Goal: Obtain resource: Download file/media

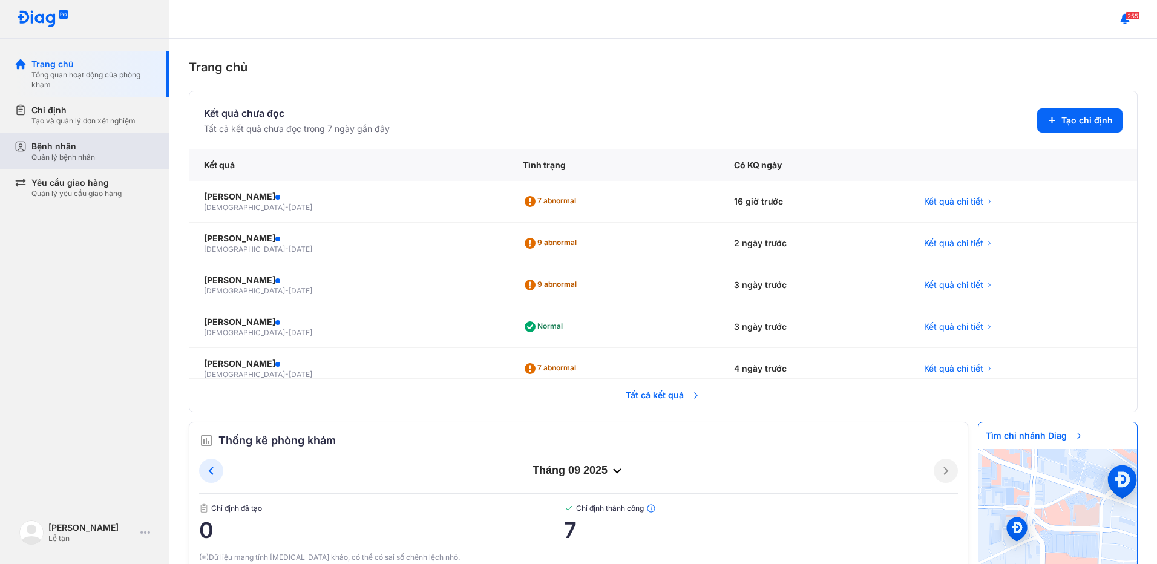
click at [61, 143] on div "Bệnh nhân" at bounding box center [63, 146] width 64 height 12
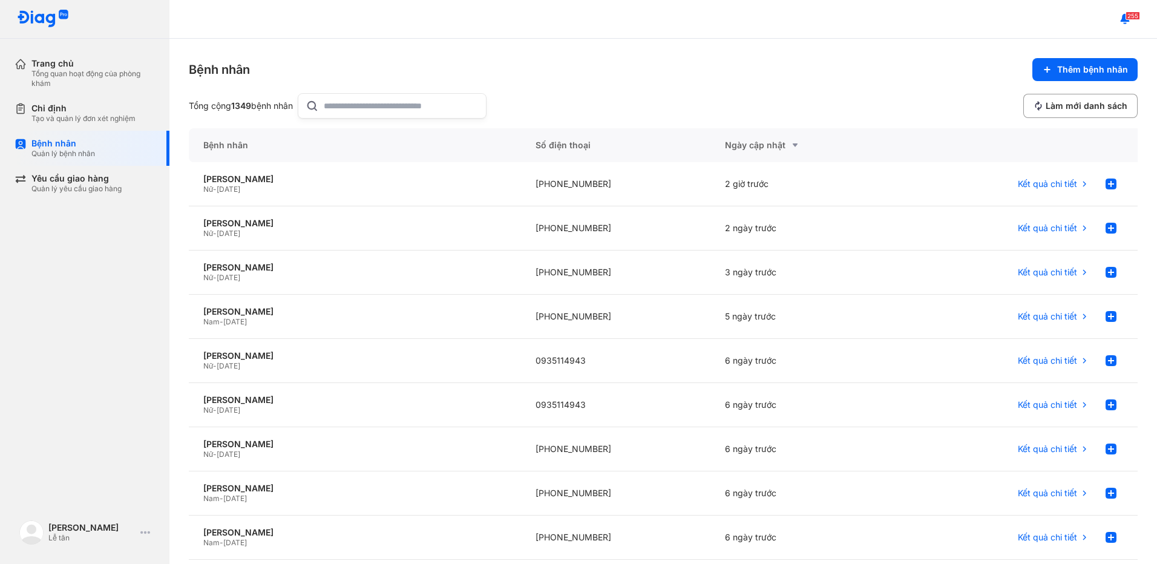
click at [384, 112] on input "text" at bounding box center [401, 106] width 155 height 24
type input "**********"
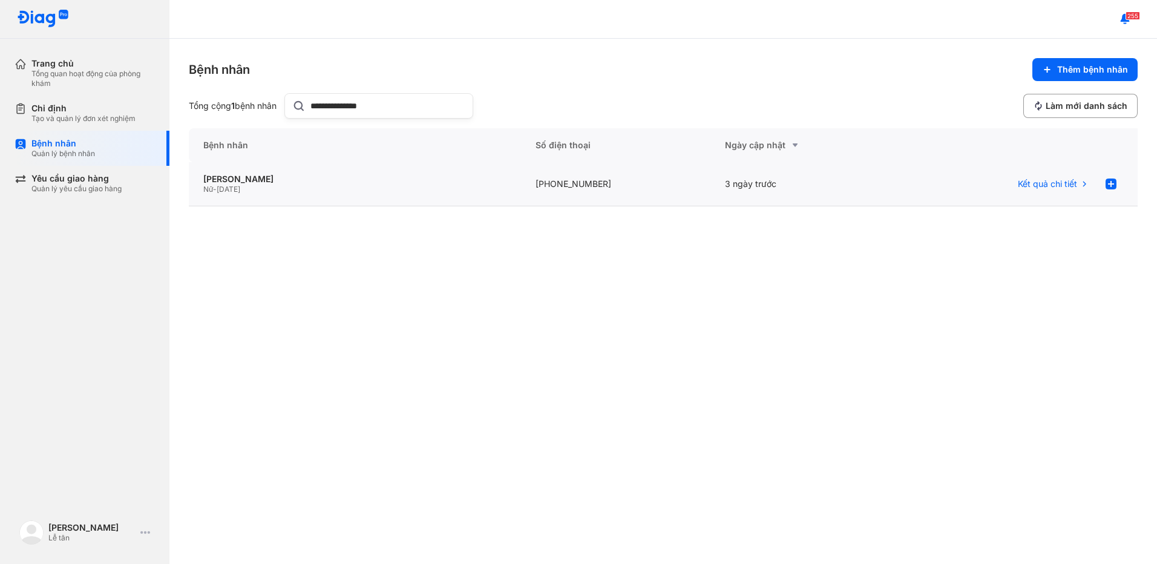
click at [424, 187] on div "Nữ - 01/01/1953" at bounding box center [354, 190] width 303 height 10
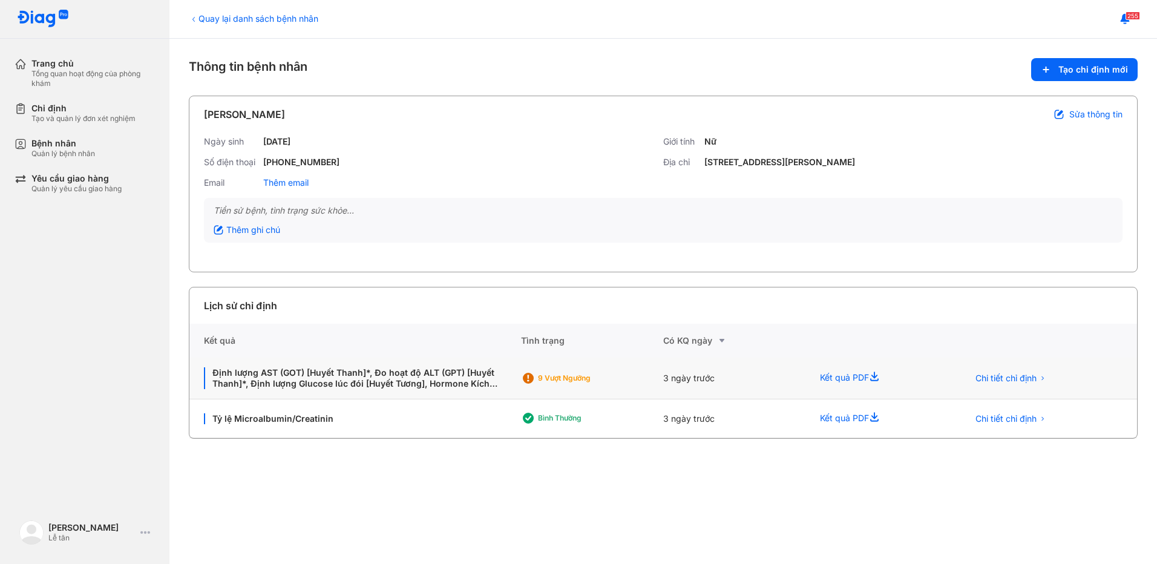
click at [793, 376] on div "3 ngày trước" at bounding box center [734, 379] width 142 height 42
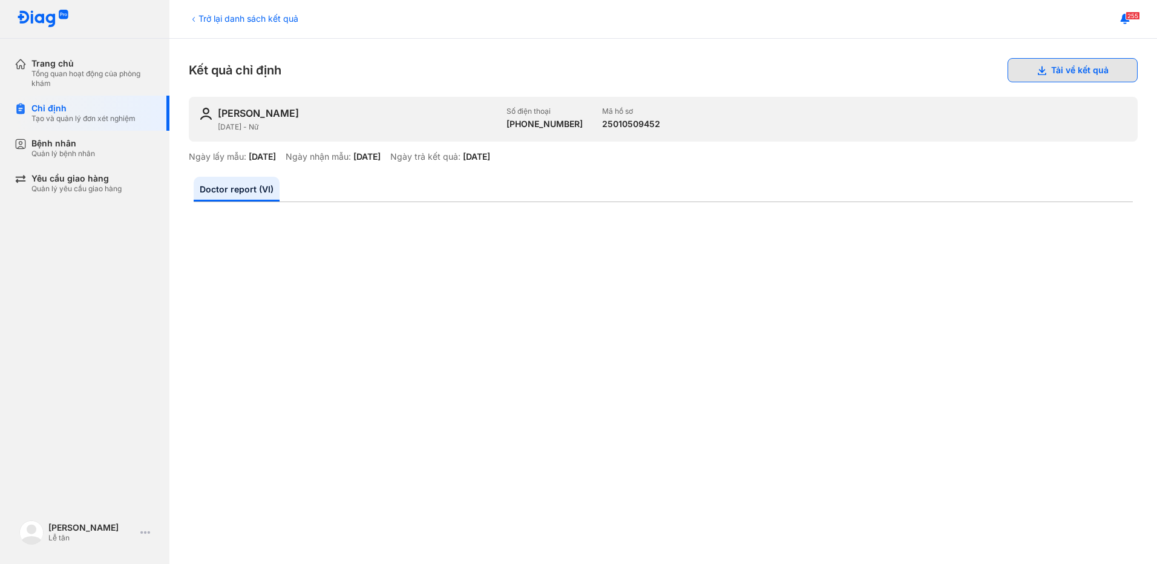
click at [1054, 62] on button "Tải về kết quả" at bounding box center [1072, 70] width 130 height 24
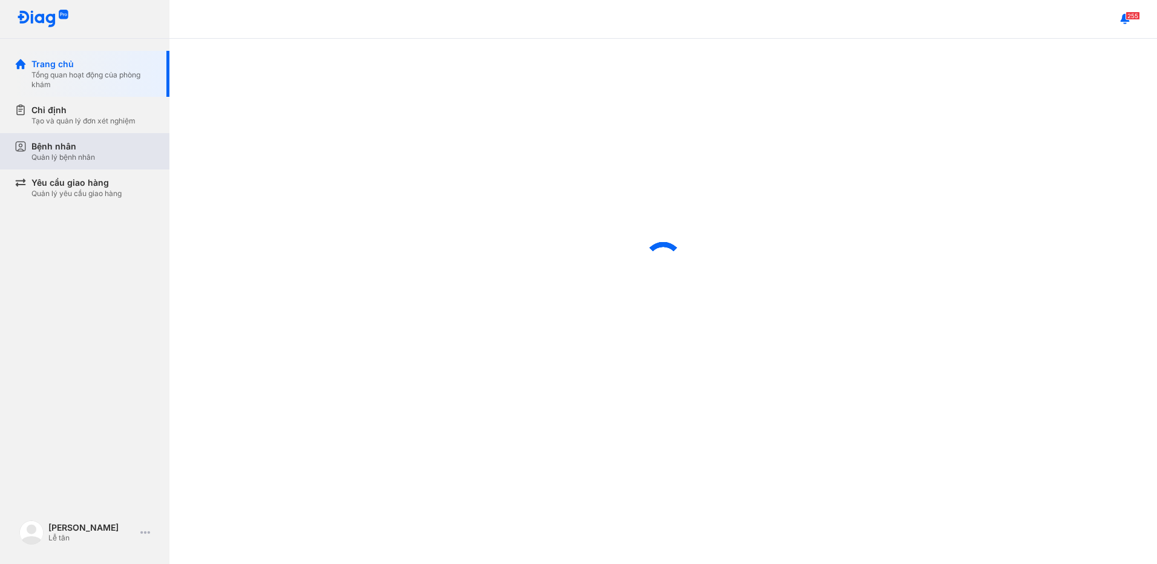
click at [99, 145] on div "Bệnh nhân Quản lý bệnh nhân" at bounding box center [92, 151] width 123 height 22
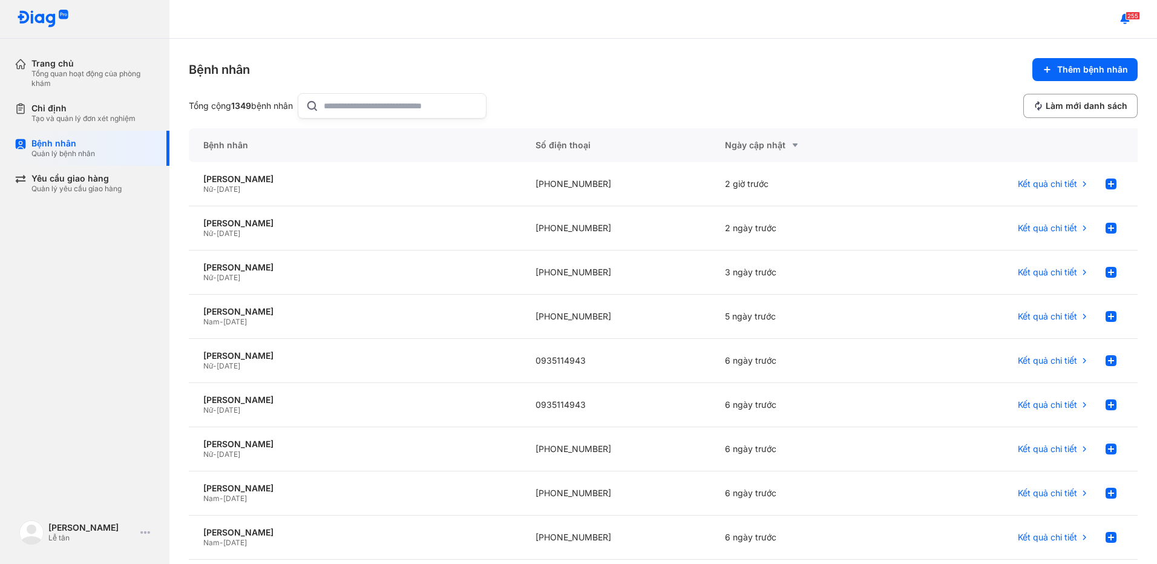
click at [391, 105] on input "text" at bounding box center [401, 106] width 155 height 24
type input "**********"
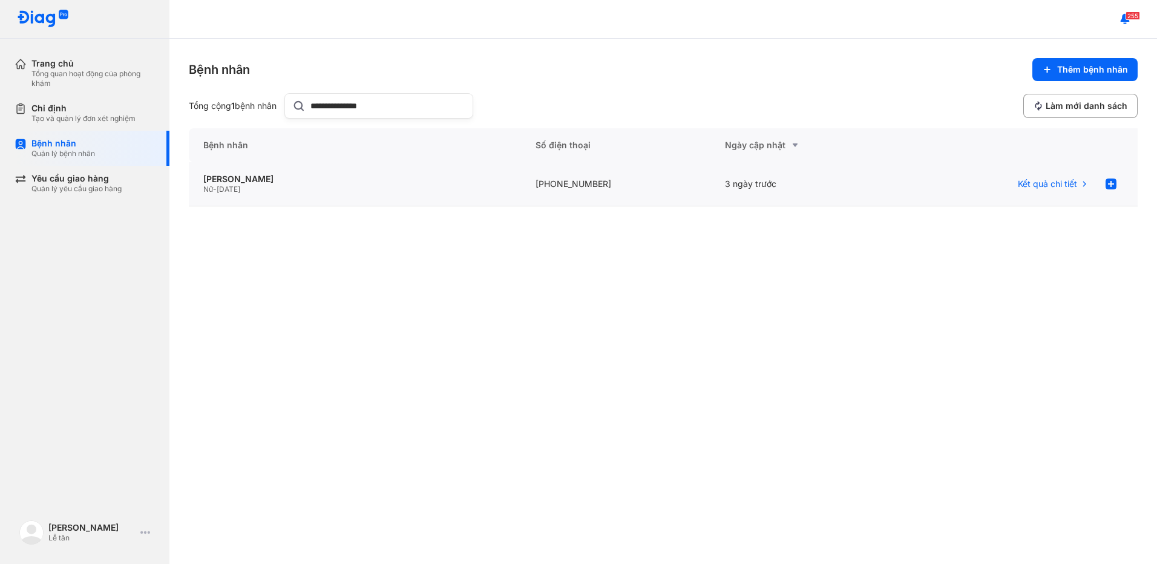
click at [487, 172] on div "TRƯƠNG THỊ HIỂN Nữ - 01/01/1953" at bounding box center [355, 184] width 332 height 44
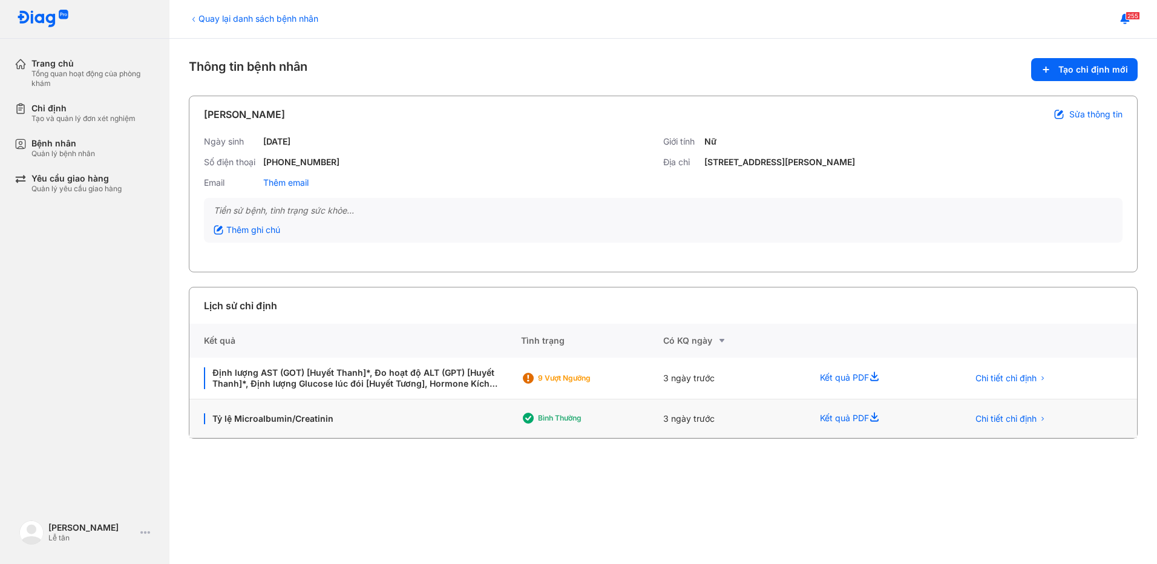
click at [847, 414] on div "Kết quả PDF" at bounding box center [879, 418] width 148 height 39
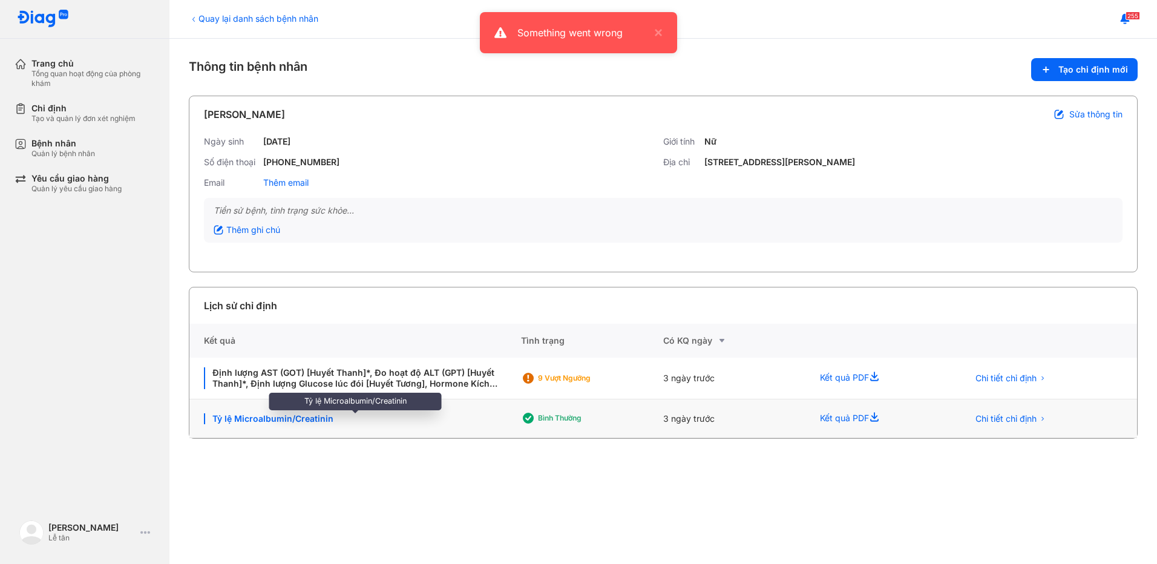
click at [451, 413] on div "Tỷ lệ Microalbumin/Creatinin" at bounding box center [355, 418] width 303 height 11
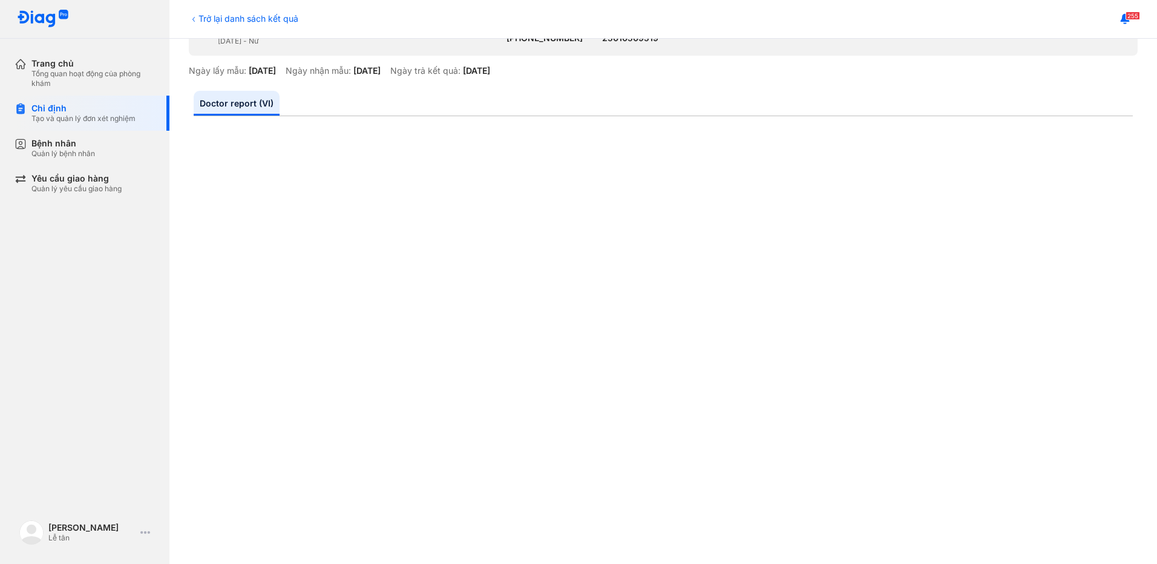
scroll to position [61, 0]
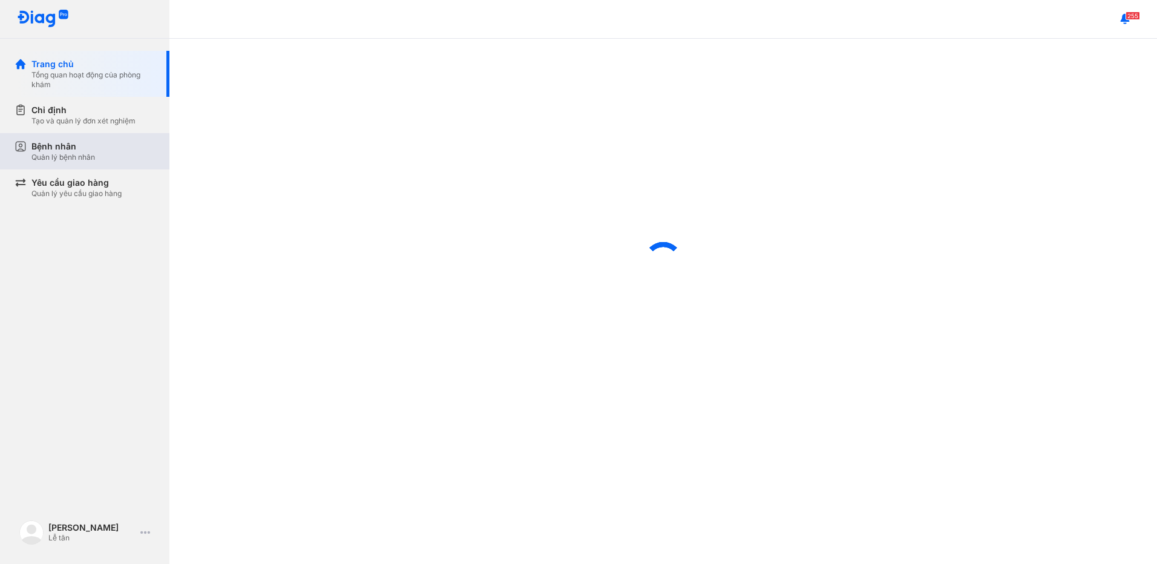
click at [98, 151] on div "Bệnh nhân Quản lý bệnh nhân" at bounding box center [92, 151] width 123 height 22
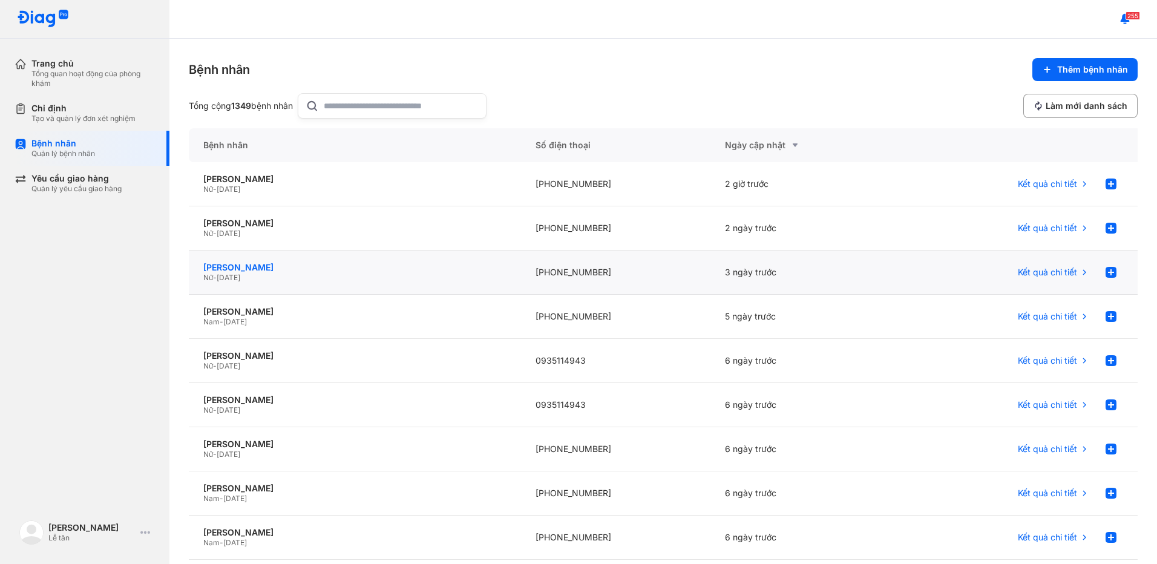
click at [266, 268] on div "[PERSON_NAME]" at bounding box center [354, 267] width 303 height 11
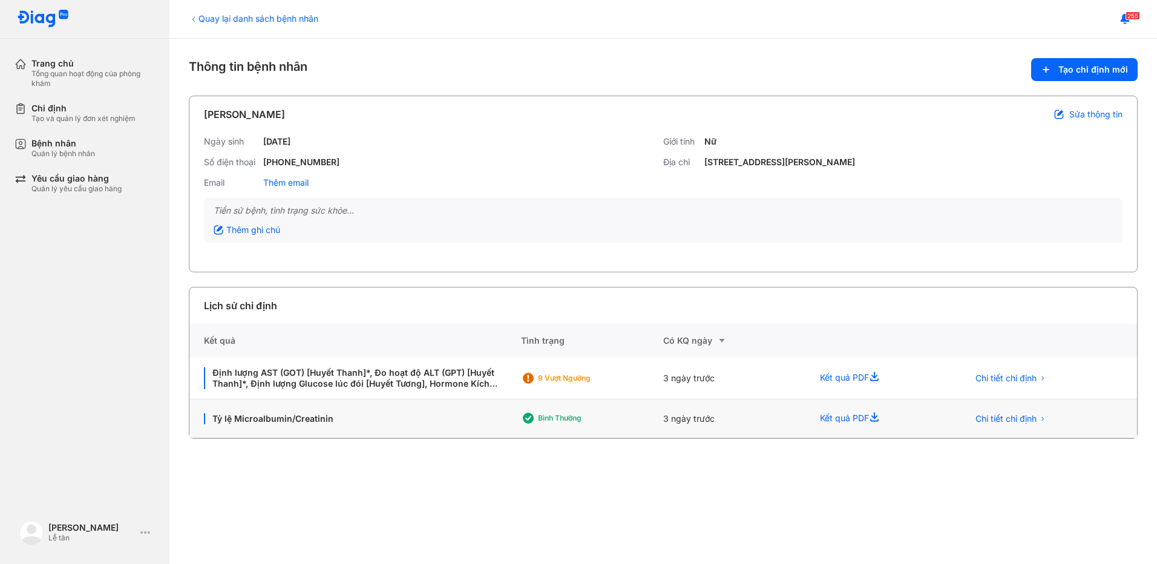
click at [594, 416] on div "Bình thường" at bounding box center [586, 418] width 97 height 10
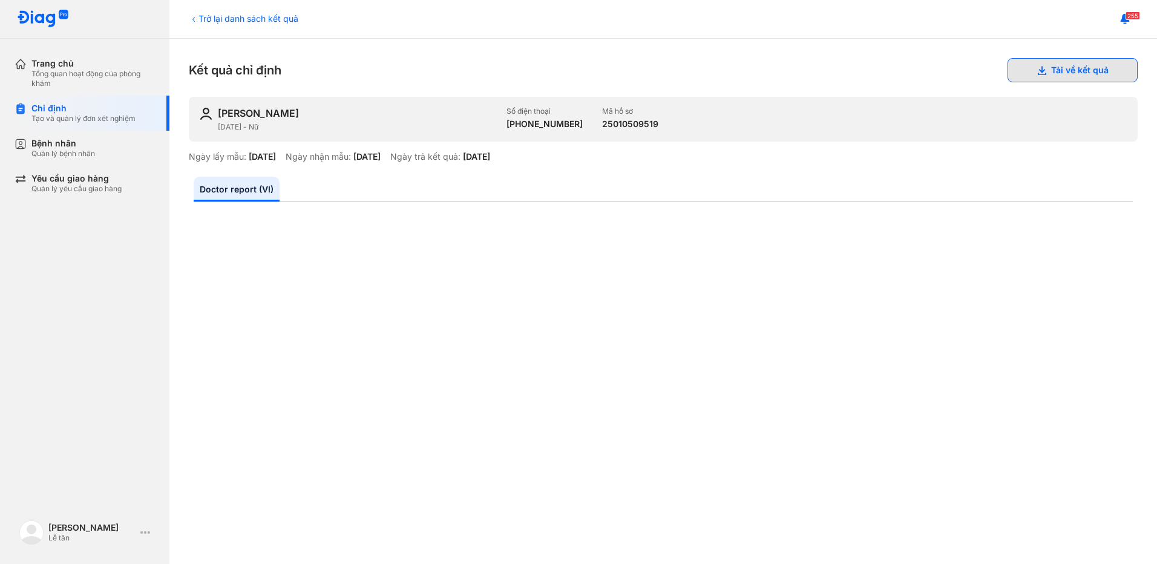
click at [1038, 70] on button "Tải về kết quả" at bounding box center [1072, 70] width 130 height 24
